Goal: Task Accomplishment & Management: Manage account settings

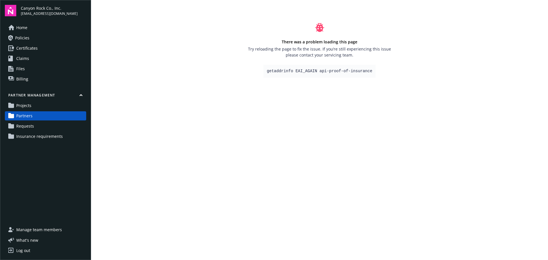
click at [48, 134] on span "Insurance requirements" at bounding box center [39, 136] width 47 height 9
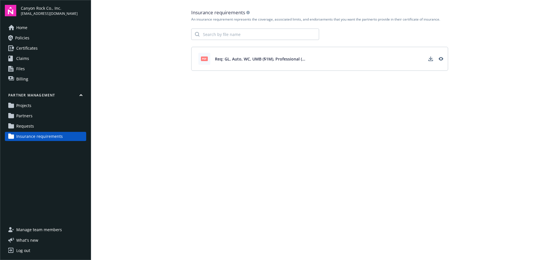
click at [31, 126] on span "Requests" at bounding box center [25, 126] width 18 height 9
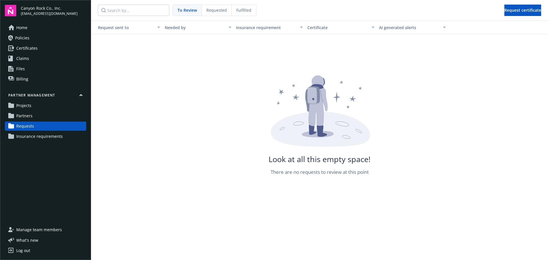
click at [27, 115] on span "Partners" at bounding box center [24, 115] width 16 height 9
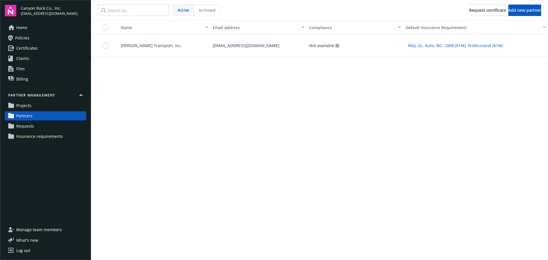
click at [39, 136] on span "Insurance requirements" at bounding box center [39, 136] width 47 height 9
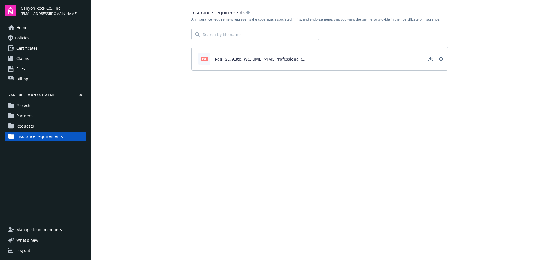
click at [29, 125] on span "Requests" at bounding box center [25, 126] width 18 height 9
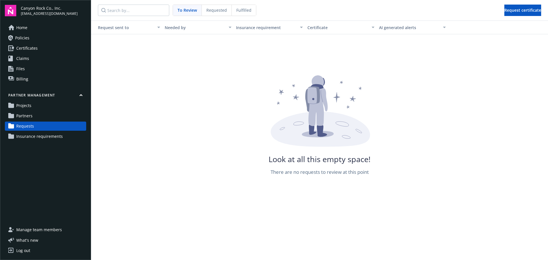
click at [29, 115] on span "Partners" at bounding box center [24, 115] width 16 height 9
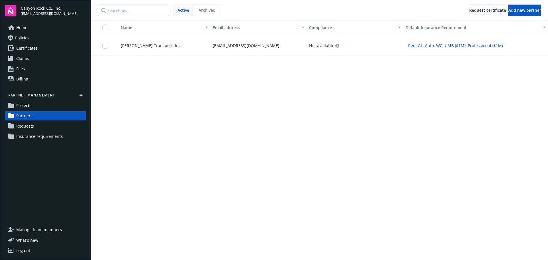
click at [280, 142] on div "Name Email address Compliance Default Insurance Requirement Chavez Transport, I…" at bounding box center [319, 141] width 457 height 240
click at [106, 45] on input "checkbox" at bounding box center [106, 46] width 6 height 6
click at [263, 247] on button "Request certificate" at bounding box center [251, 247] width 56 height 11
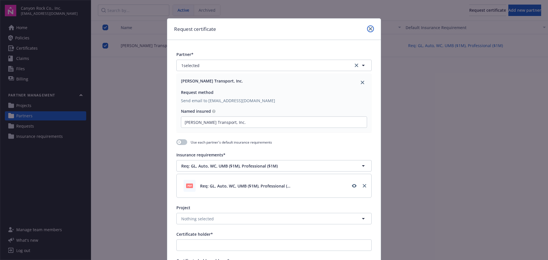
click at [369, 29] on icon "close" at bounding box center [370, 28] width 3 height 3
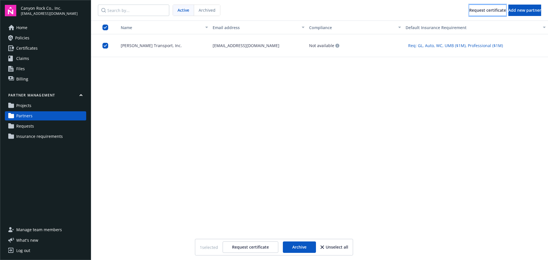
click at [470, 8] on div "Request certificate" at bounding box center [488, 10] width 37 height 11
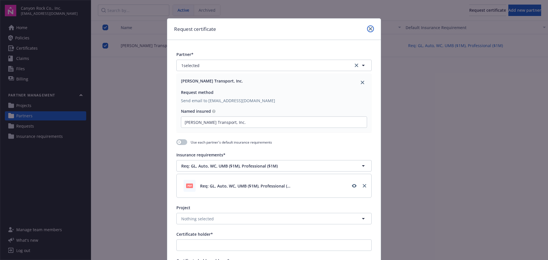
click at [369, 27] on icon "close" at bounding box center [370, 28] width 3 height 3
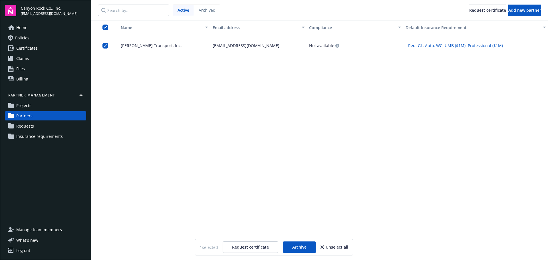
click at [25, 125] on span "Requests" at bounding box center [25, 126] width 18 height 9
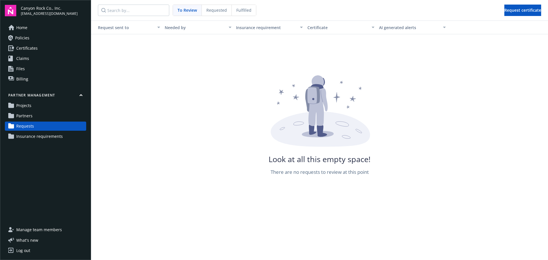
click at [29, 115] on span "Partners" at bounding box center [24, 115] width 16 height 9
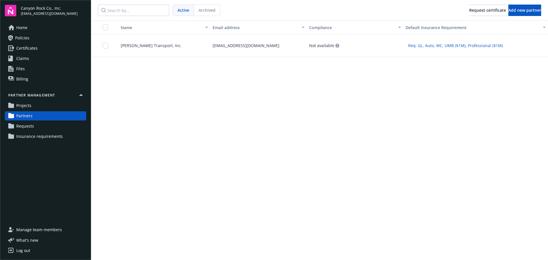
click at [27, 125] on span "Requests" at bounding box center [25, 126] width 18 height 9
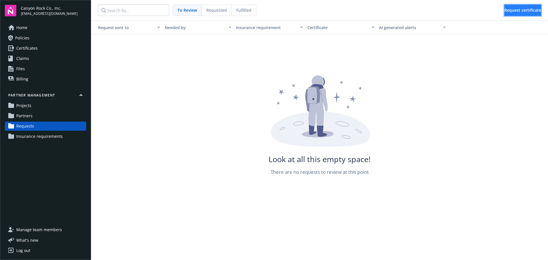
click at [526, 8] on span "Request certificate" at bounding box center [523, 9] width 37 height 5
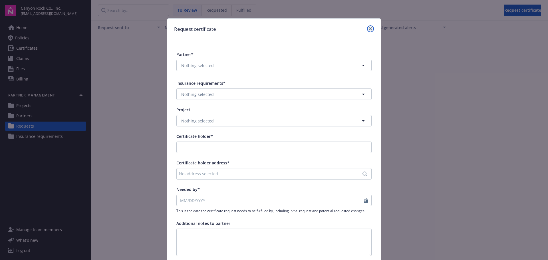
click at [369, 29] on icon "close" at bounding box center [370, 28] width 3 height 3
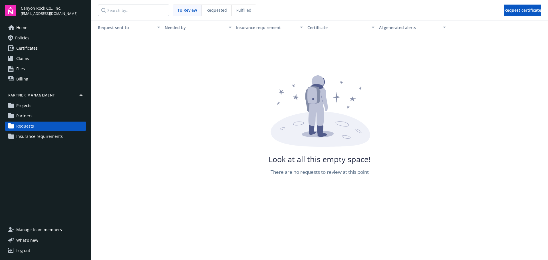
click at [35, 115] on link "Partners" at bounding box center [45, 115] width 81 height 9
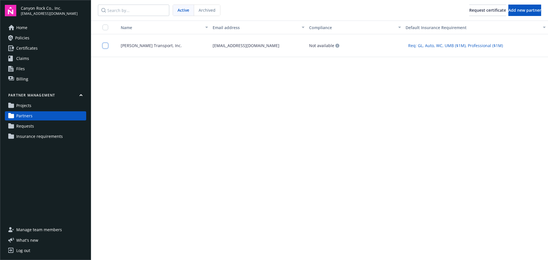
click at [107, 44] on input "checkbox" at bounding box center [106, 46] width 6 height 6
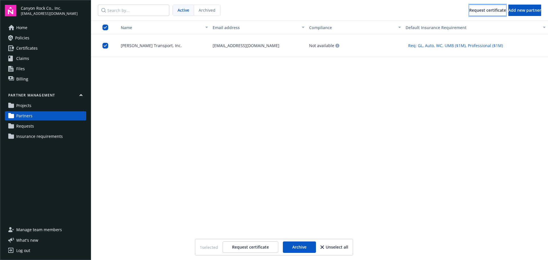
click at [470, 10] on div "Request certificate" at bounding box center [488, 10] width 37 height 11
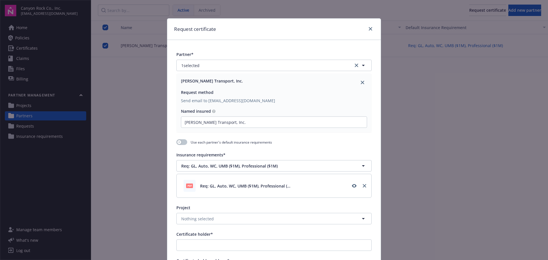
scroll to position [29, 0]
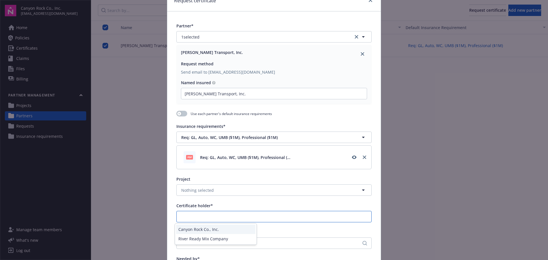
click at [313, 217] on input "Certificate holder*" at bounding box center [274, 216] width 195 height 11
click at [208, 228] on div "Canyon Rock Co., Inc." at bounding box center [215, 229] width 79 height 9
type input "Canyon Rock Co., Inc."
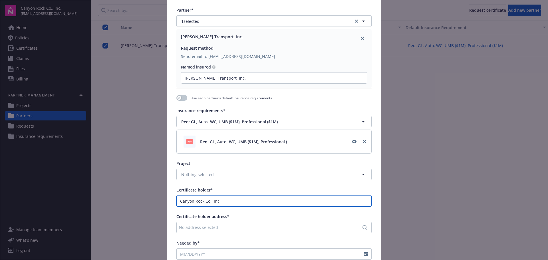
scroll to position [57, 0]
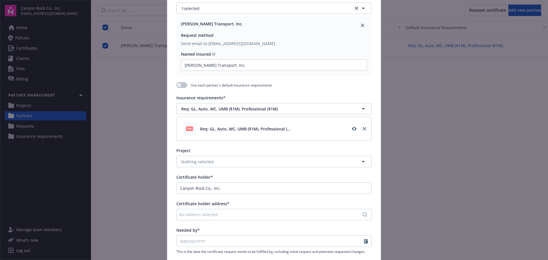
click at [303, 217] on div "No address selected" at bounding box center [271, 215] width 185 height 6
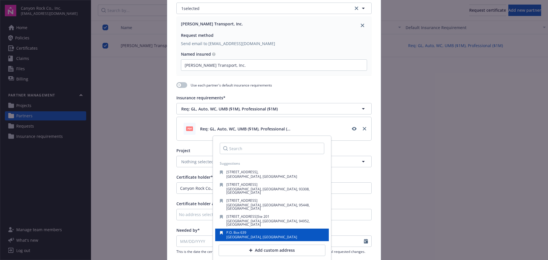
click at [270, 231] on div "P.O. Box 639 Forestville, CA, 95436, USA" at bounding box center [272, 235] width 105 height 8
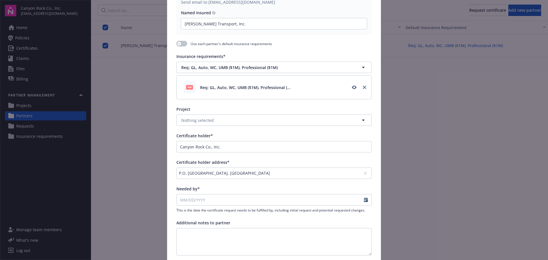
scroll to position [114, 0]
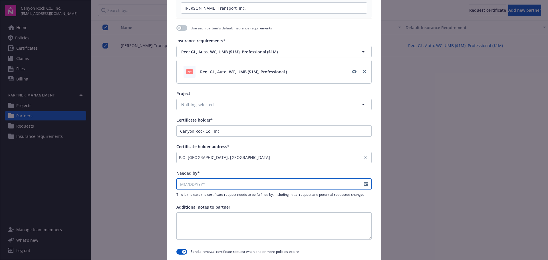
click at [364, 183] on icon "Calendar" at bounding box center [366, 184] width 4 height 5
select select "9"
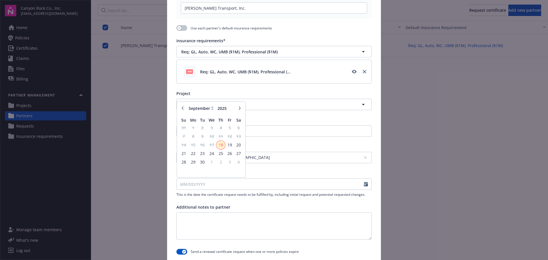
click at [219, 144] on span "18" at bounding box center [221, 144] width 8 height 7
type input "09/18/2025"
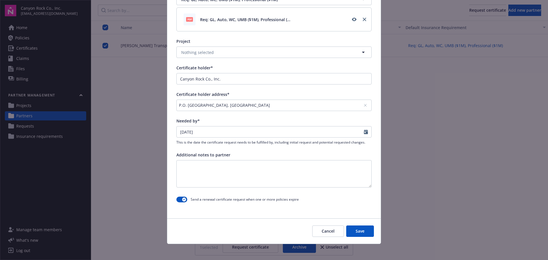
scroll to position [169, 0]
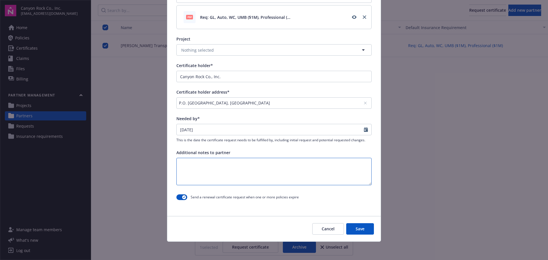
click at [242, 162] on textarea at bounding box center [274, 171] width 195 height 27
type textarea "Current certificate expired on 09/14/2025."
click at [358, 227] on button "Save" at bounding box center [361, 228] width 28 height 11
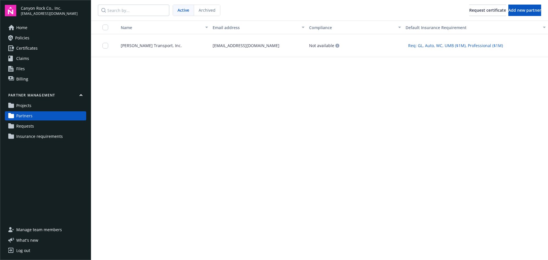
click at [34, 126] on link "Requests" at bounding box center [45, 126] width 81 height 9
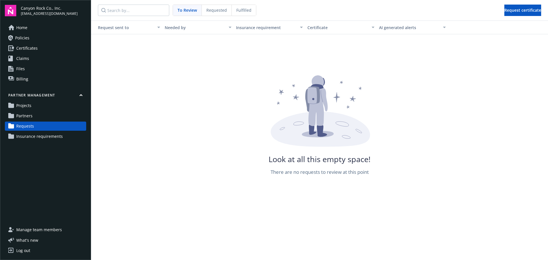
click at [214, 10] on span "Requested" at bounding box center [217, 10] width 21 height 6
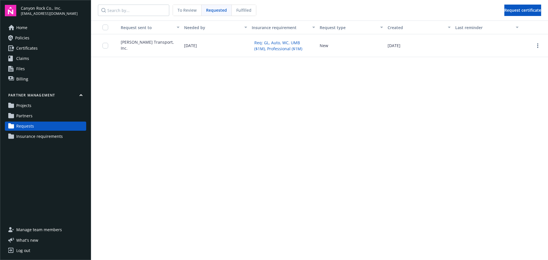
click at [244, 11] on span "Fulfilled" at bounding box center [244, 10] width 15 height 6
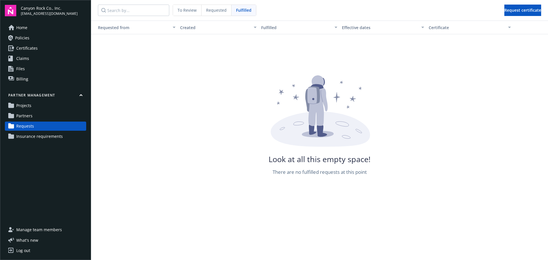
click at [216, 10] on span "Requested" at bounding box center [216, 10] width 21 height 6
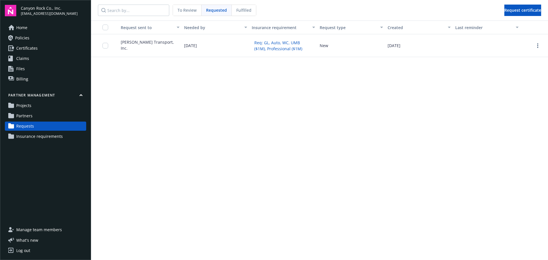
click at [182, 8] on span "To Review" at bounding box center [187, 10] width 19 height 6
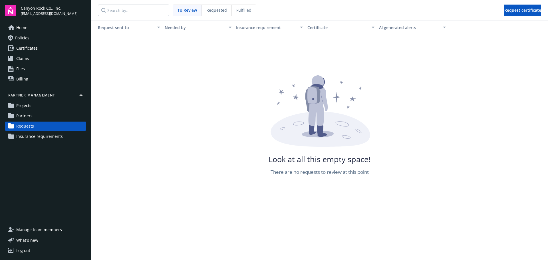
click at [26, 116] on span "Partners" at bounding box center [24, 115] width 16 height 9
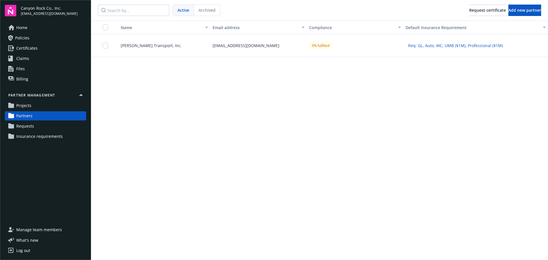
click at [151, 46] on span "[PERSON_NAME] Transport, Inc." at bounding box center [149, 46] width 66 height 6
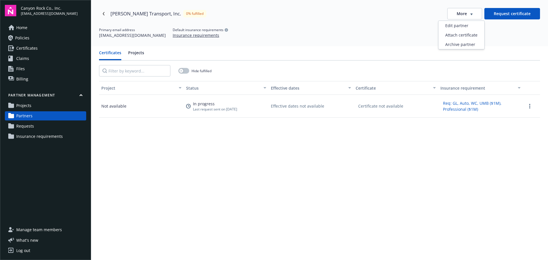
click at [471, 12] on span "button" at bounding box center [472, 13] width 2 height 3
click at [466, 25] on div "Edit partner" at bounding box center [462, 25] width 46 height 9
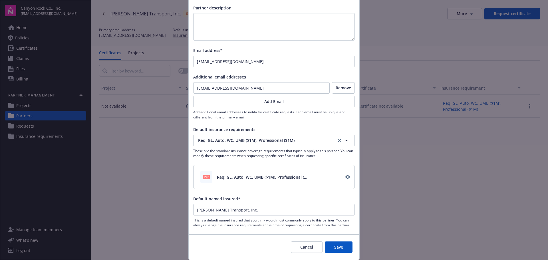
scroll to position [56, 0]
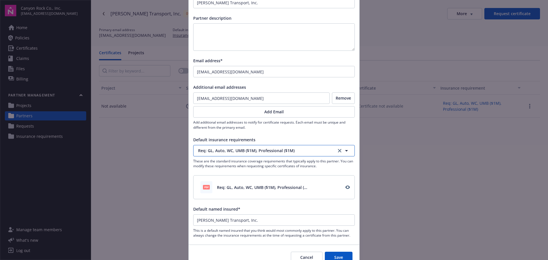
click at [348, 149] on icon "button" at bounding box center [346, 150] width 7 height 7
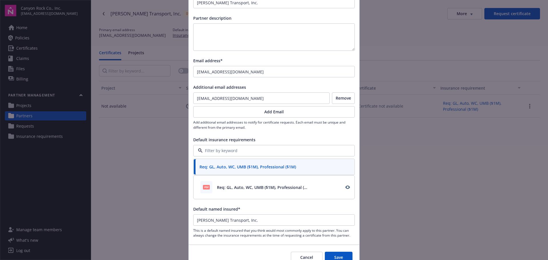
click at [407, 128] on div "Edit partner Partner name* Chavez Transport, Inc. Partner description Email add…" at bounding box center [274, 130] width 548 height 260
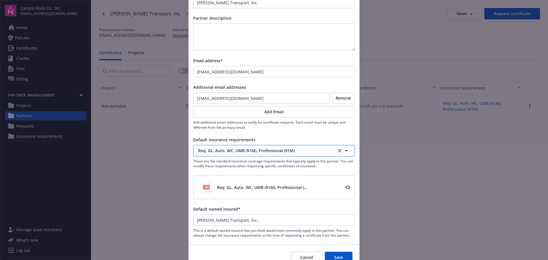
click at [349, 149] on button "Req: GL, Auto, WC, UMB ($1M), Professional ($1M)" at bounding box center [274, 150] width 162 height 11
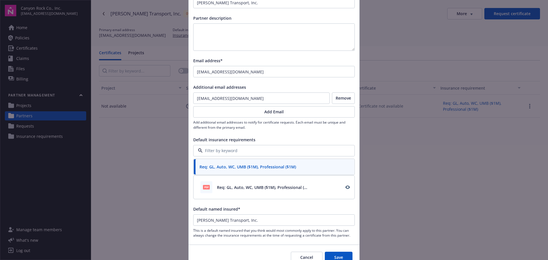
click at [400, 154] on div "Edit partner Partner name* Chavez Transport, Inc. Partner description Email add…" at bounding box center [274, 130] width 548 height 260
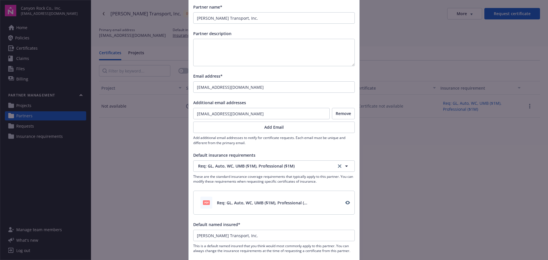
scroll to position [85, 0]
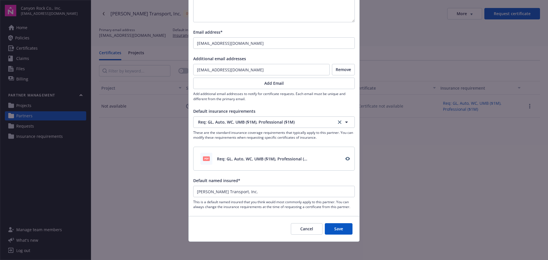
click at [306, 231] on button "Cancel" at bounding box center [307, 228] width 32 height 11
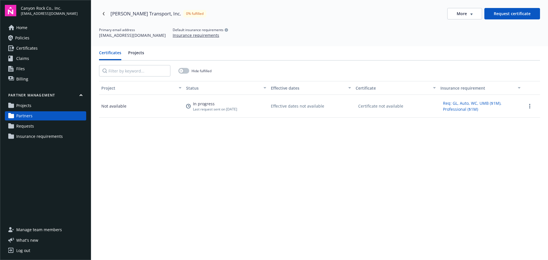
click at [471, 13] on icon "button" at bounding box center [472, 14] width 2 height 2
click at [463, 34] on div "Attach certificate" at bounding box center [462, 34] width 46 height 9
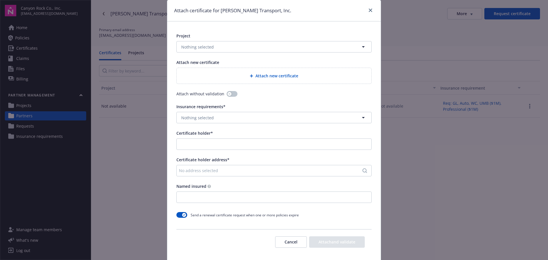
scroll to position [0, 0]
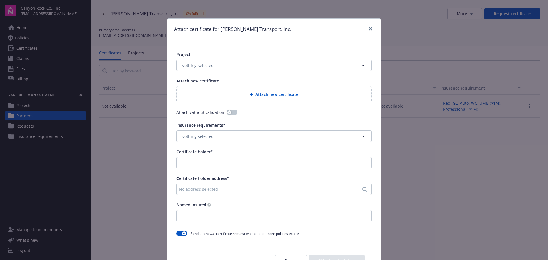
click at [299, 93] on div "Attach new certificate" at bounding box center [274, 94] width 186 height 7
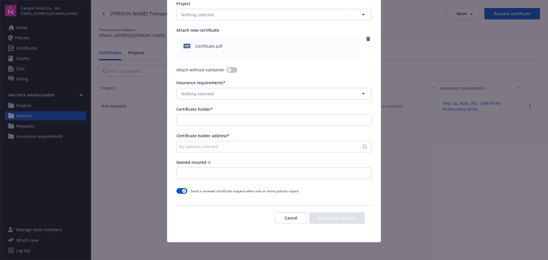
scroll to position [51, 0]
click at [230, 69] on button "button" at bounding box center [232, 70] width 11 height 6
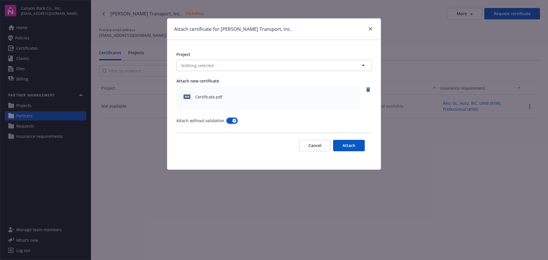
scroll to position [0, 0]
click at [352, 144] on button "Attach" at bounding box center [349, 145] width 32 height 11
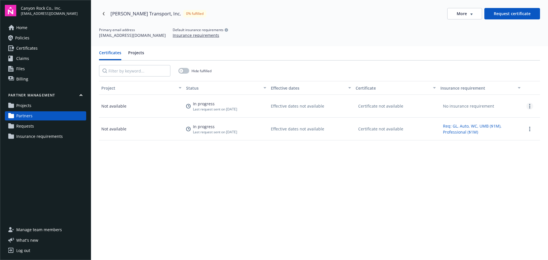
click at [530, 107] on icon "more" at bounding box center [530, 106] width 1 height 5
click at [382, 105] on div "Certificate not available" at bounding box center [381, 106] width 50 height 9
click at [527, 105] on link "more" at bounding box center [530, 106] width 7 height 7
click at [390, 187] on div "Project Status Effective dates Certificate Insurance requirement Not available …" at bounding box center [319, 201] width 441 height 240
click at [28, 105] on span "Projects" at bounding box center [23, 105] width 15 height 9
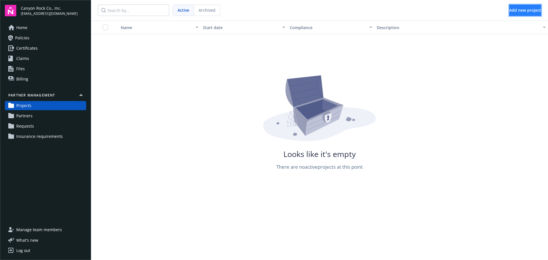
click at [514, 10] on span "Add new project" at bounding box center [526, 9] width 32 height 5
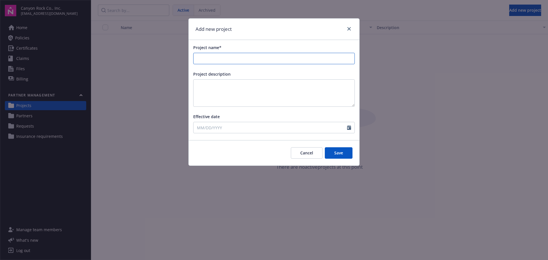
click at [230, 56] on input "Project name*" at bounding box center [274, 58] width 161 height 11
type input "[GEOGRAPHIC_DATA]"
click at [349, 128] on icon "Calendar" at bounding box center [349, 127] width 4 height 5
select select "9"
click at [285, 105] on textarea at bounding box center [274, 92] width 162 height 27
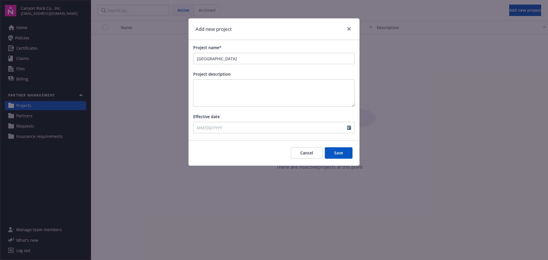
click at [340, 153] on button "Save" at bounding box center [339, 152] width 28 height 11
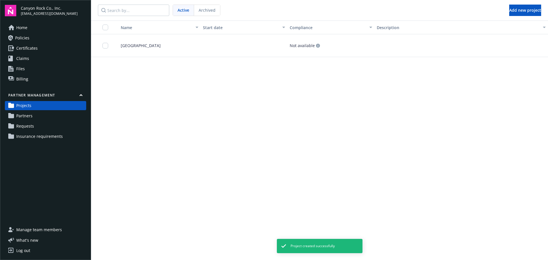
click at [31, 114] on span "Partners" at bounding box center [24, 115] width 16 height 9
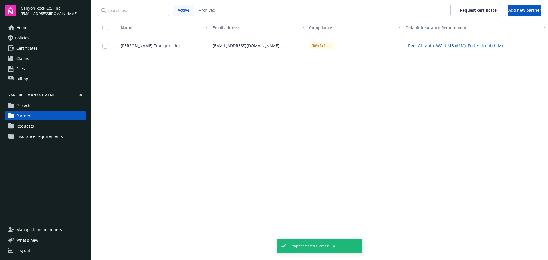
click at [27, 108] on span "Projects" at bounding box center [23, 105] width 15 height 9
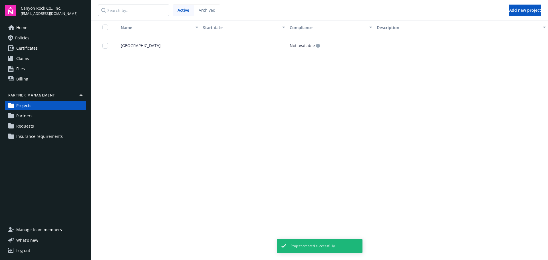
click at [24, 114] on span "Partners" at bounding box center [24, 115] width 16 height 9
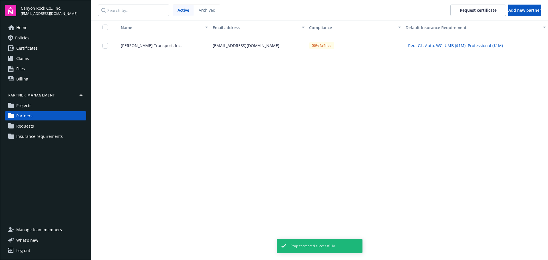
click at [145, 46] on span "[PERSON_NAME] Transport, Inc." at bounding box center [149, 46] width 66 height 6
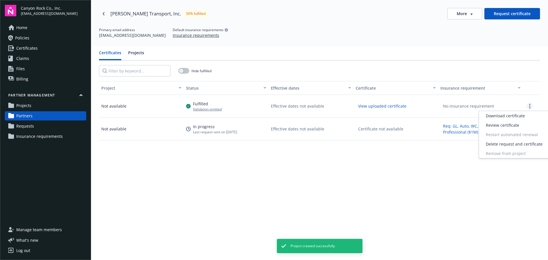
click at [528, 105] on link "more" at bounding box center [530, 106] width 7 height 7
click at [352, 179] on div "Project Status Effective dates Certificate Insurance requirement Not available …" at bounding box center [319, 201] width 441 height 240
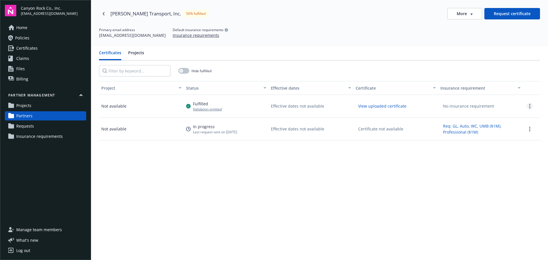
click at [527, 103] on link "more" at bounding box center [530, 106] width 7 height 7
click at [357, 175] on div "Project Status Effective dates Certificate Insurance requirement Not available …" at bounding box center [319, 201] width 441 height 240
